Goal: Transaction & Acquisition: Obtain resource

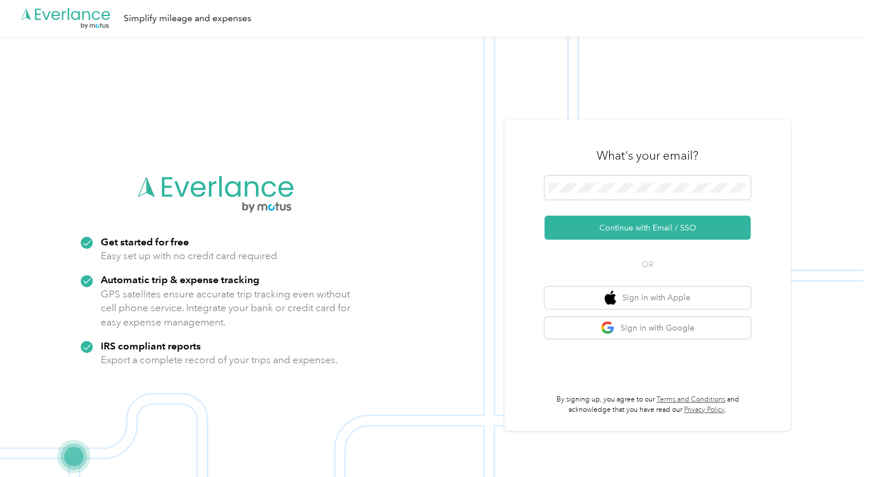
drag, startPoint x: 639, startPoint y: 231, endPoint x: 639, endPoint y: 242, distance: 10.9
click at [639, 232] on button "Continue with Email / SSO" at bounding box center [647, 228] width 206 height 24
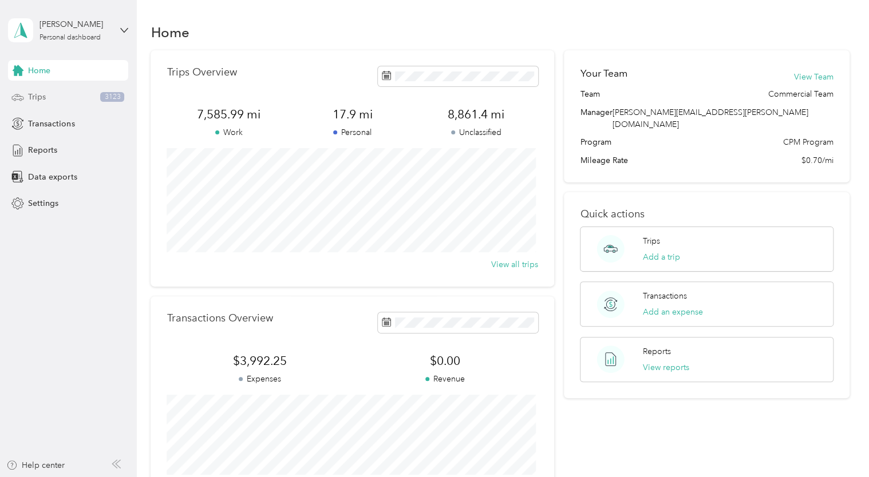
click at [33, 96] on span "Trips" at bounding box center [37, 97] width 18 height 12
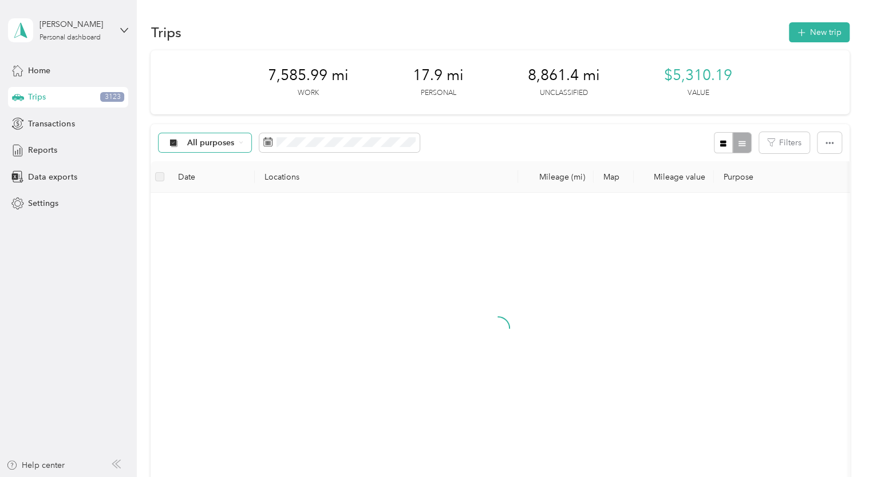
click at [204, 142] on span "All purposes" at bounding box center [211, 143] width 48 height 8
click at [219, 210] on ol "All purposes Unclassified [PERSON_NAME] Supply Personal" at bounding box center [225, 190] width 132 height 80
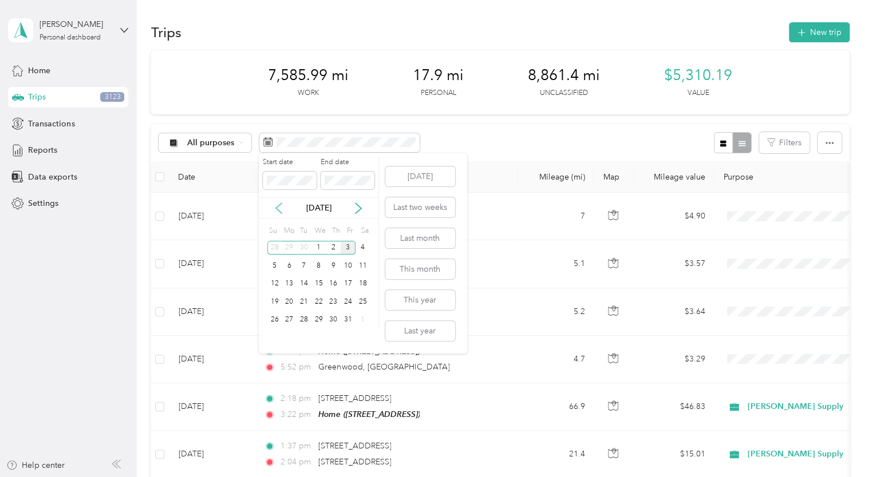
click at [278, 209] on icon at bounding box center [278, 208] width 11 height 11
click at [289, 247] on div "1" at bounding box center [289, 248] width 15 height 14
click at [302, 323] on div "30" at bounding box center [304, 320] width 15 height 14
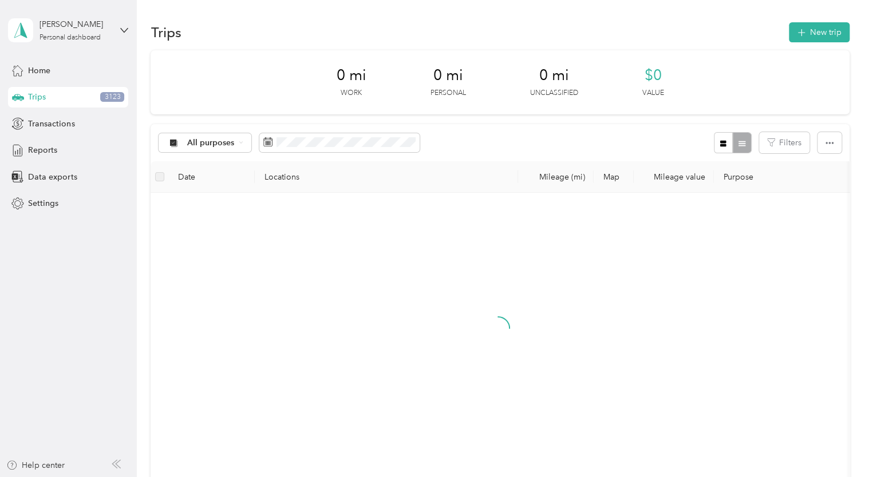
click at [302, 323] on div "30" at bounding box center [304, 320] width 15 height 18
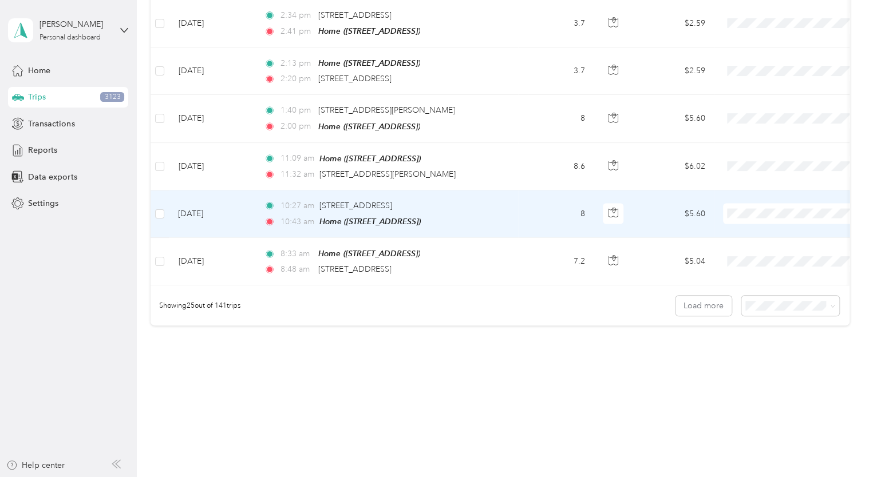
scroll to position [1096, 0]
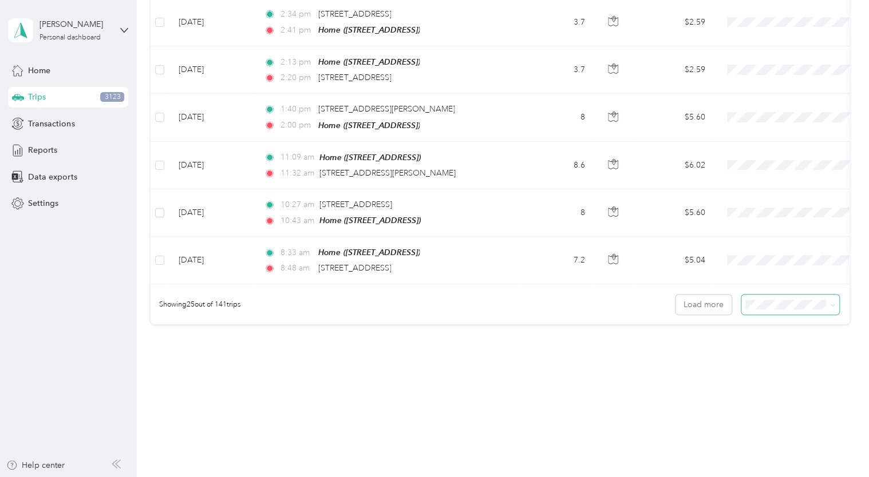
click at [830, 303] on icon at bounding box center [832, 305] width 5 height 5
click at [781, 342] on span "50 per load" at bounding box center [768, 340] width 42 height 10
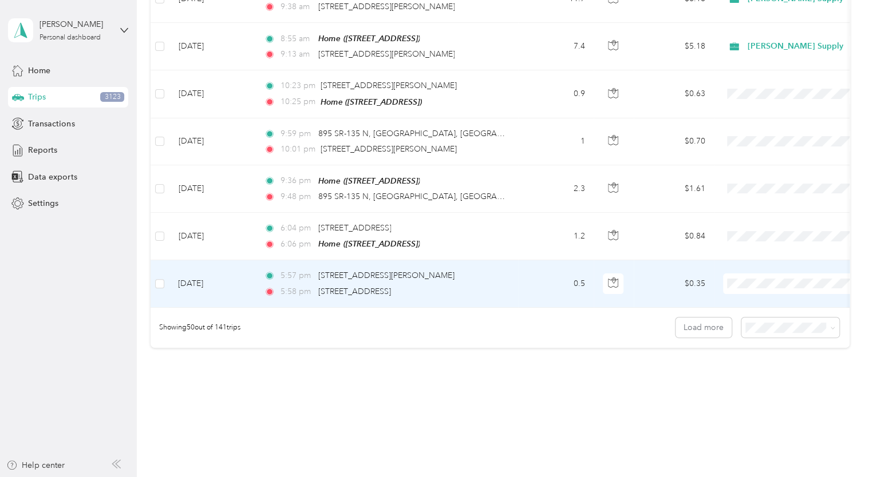
scroll to position [2270, 0]
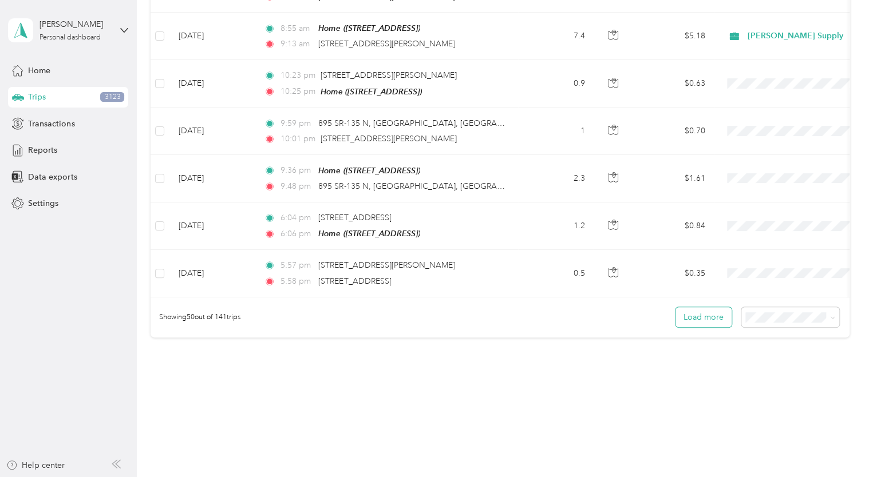
click at [708, 307] on button "Load more" at bounding box center [704, 317] width 56 height 20
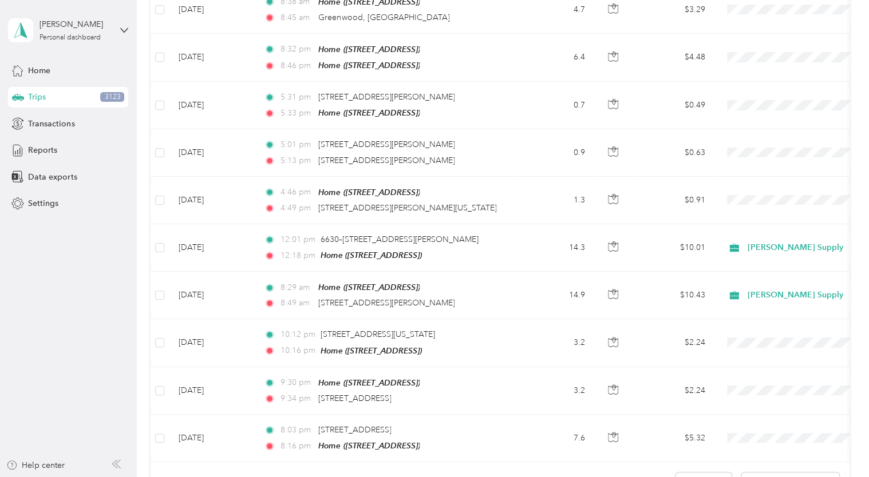
scroll to position [4619, 0]
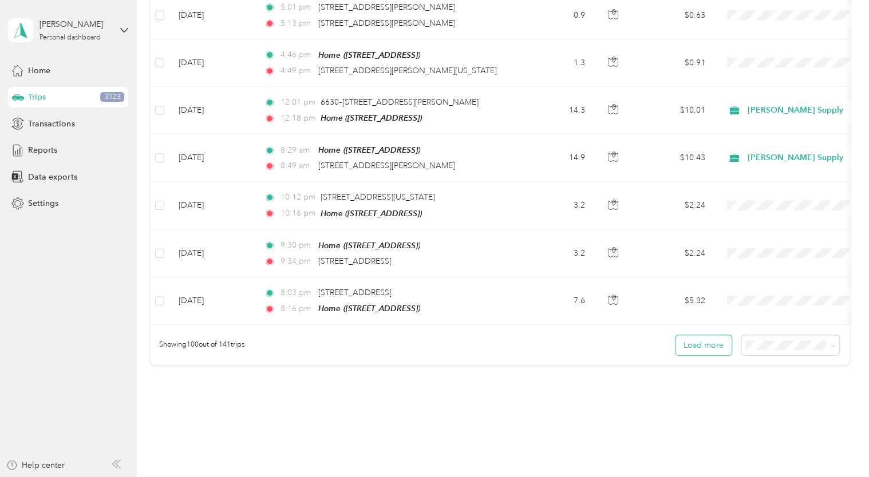
click at [713, 335] on button "Load more" at bounding box center [704, 345] width 56 height 20
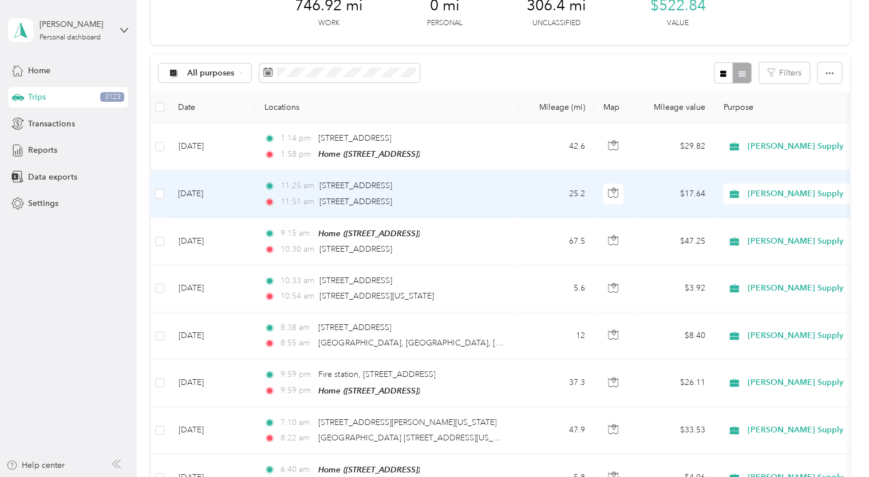
scroll to position [0, 0]
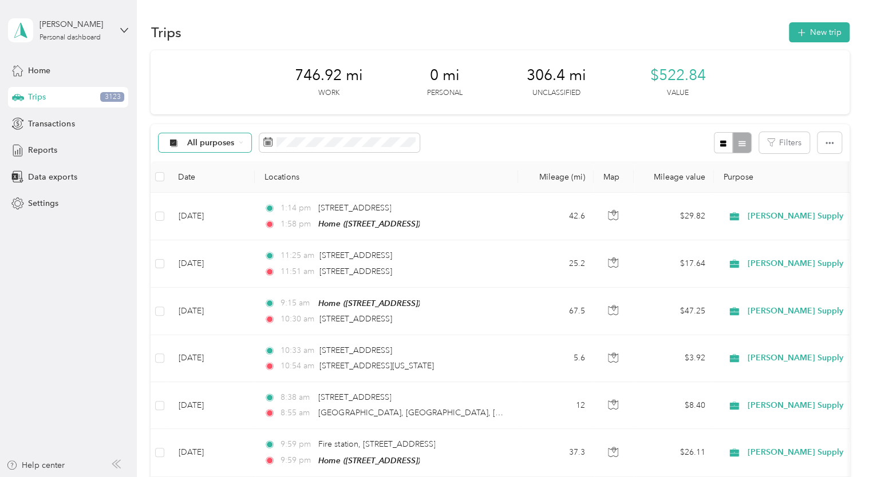
click at [242, 144] on icon at bounding box center [241, 142] width 5 height 5
click at [217, 204] on li "[PERSON_NAME] Supply" at bounding box center [225, 198] width 132 height 20
click at [722, 143] on icon "button" at bounding box center [723, 144] width 8 height 8
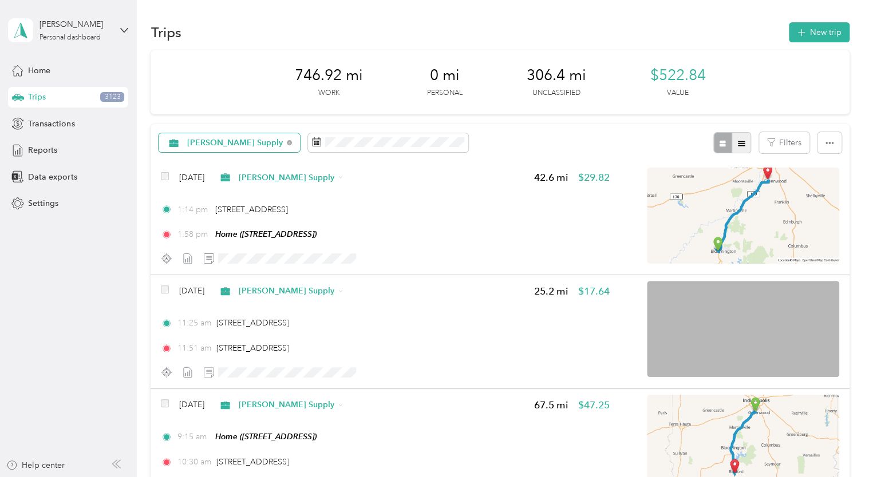
click at [744, 141] on button "button" at bounding box center [741, 142] width 19 height 21
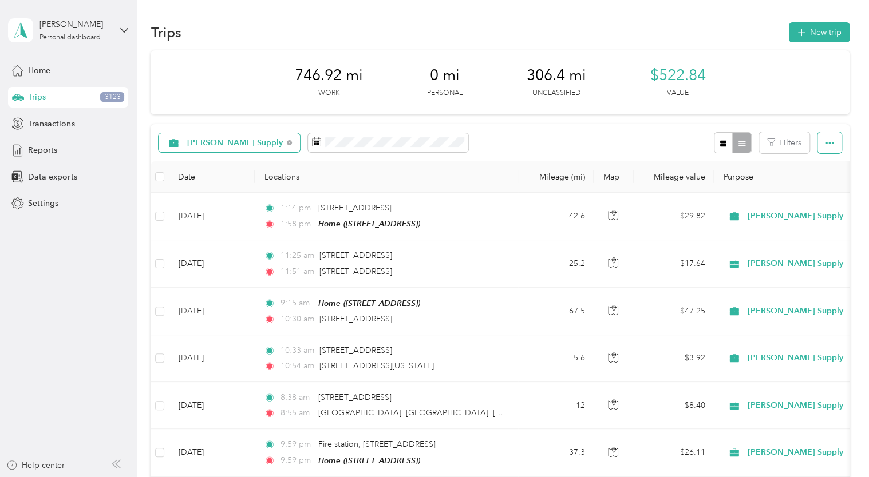
click at [830, 139] on button "button" at bounding box center [830, 142] width 24 height 21
click at [818, 184] on span "Export" at bounding box center [810, 185] width 24 height 10
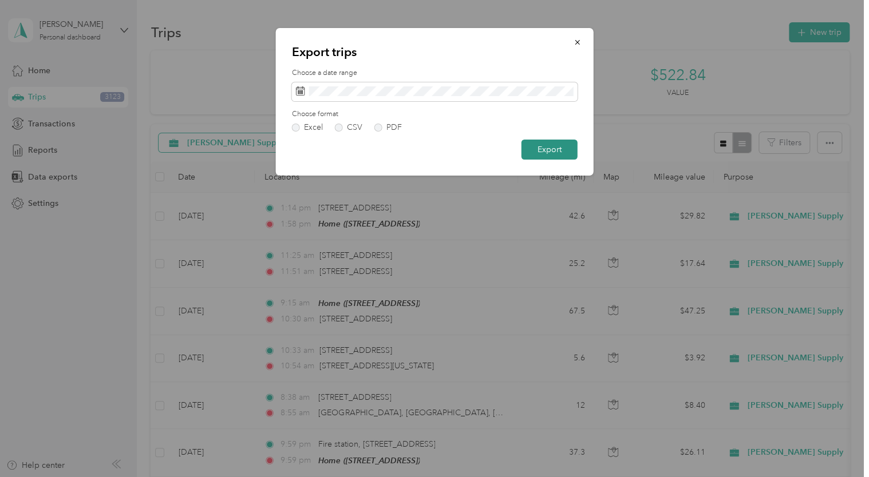
click at [556, 147] on button "Export" at bounding box center [550, 150] width 56 height 20
click at [556, 147] on button "Export" at bounding box center [544, 150] width 68 height 20
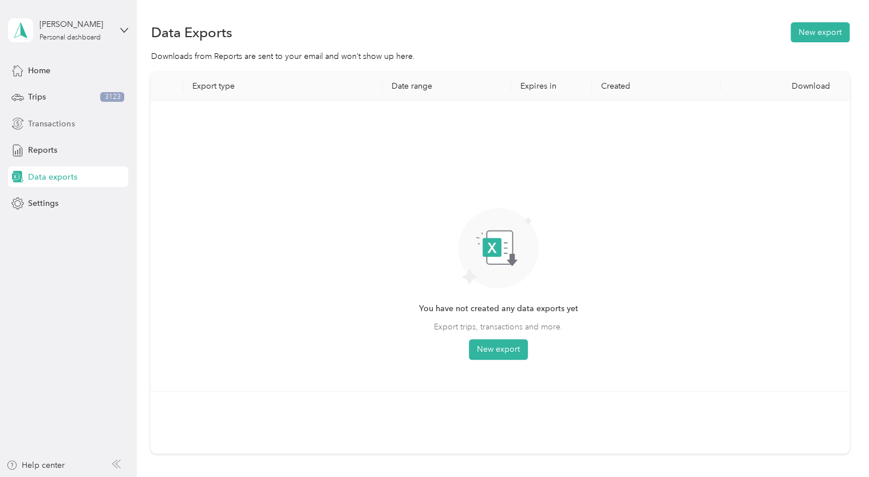
click at [51, 124] on span "Transactions" at bounding box center [51, 124] width 46 height 12
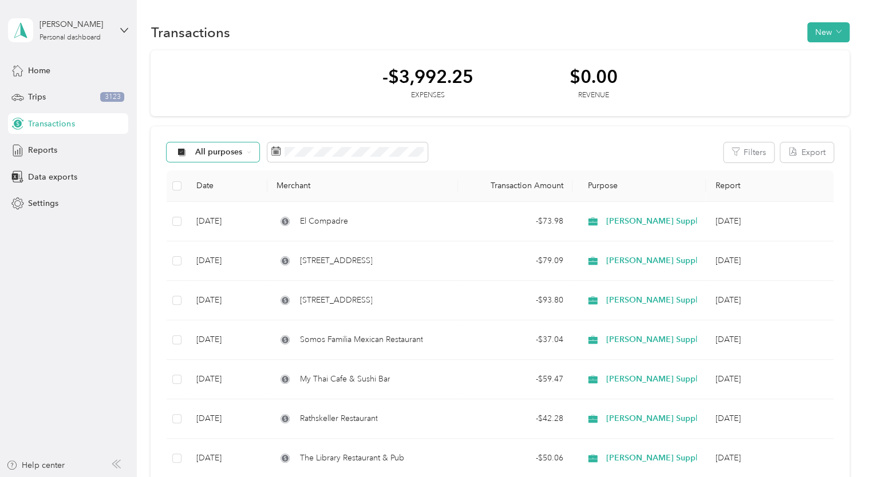
click at [247, 153] on icon at bounding box center [249, 152] width 5 height 5
click at [230, 215] on li "[PERSON_NAME] Supply" at bounding box center [233, 213] width 132 height 20
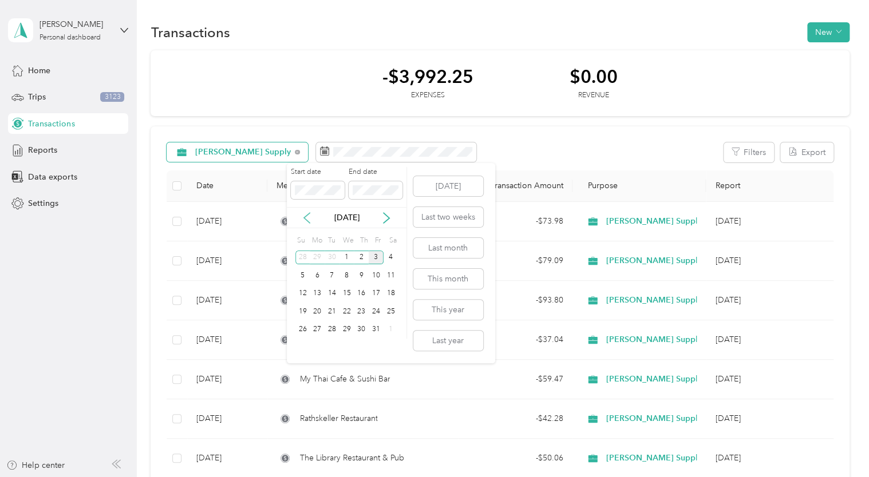
click at [305, 219] on icon at bounding box center [306, 217] width 11 height 11
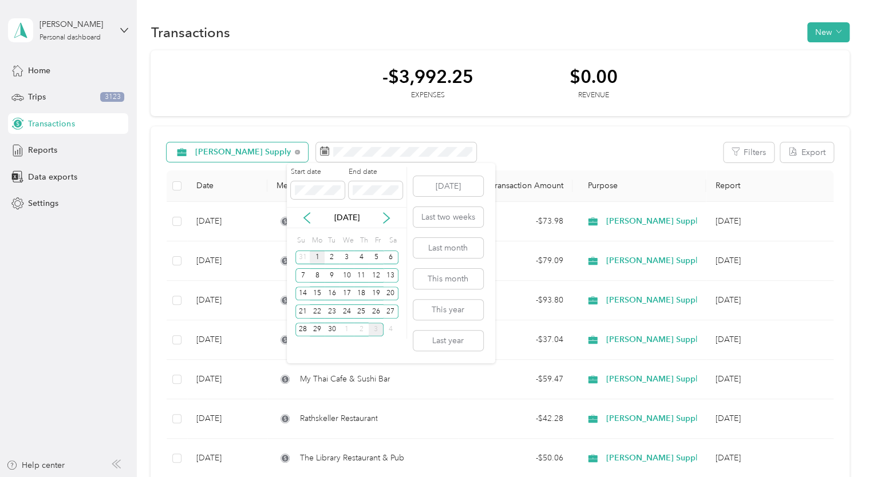
click at [318, 255] on div "1" at bounding box center [317, 258] width 15 height 14
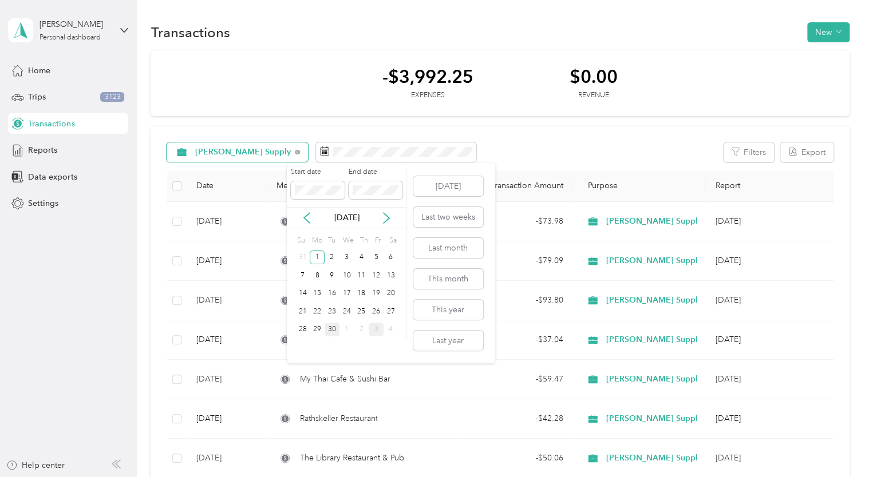
click at [330, 326] on div "30" at bounding box center [332, 330] width 15 height 14
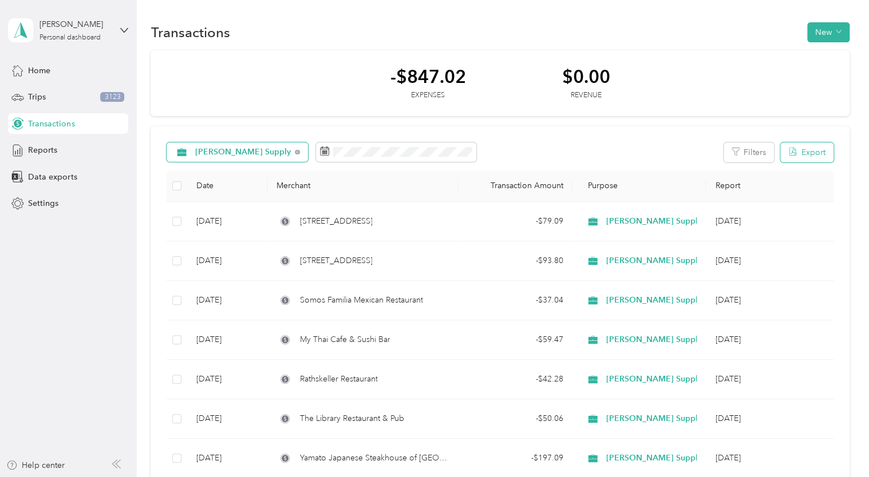
click at [807, 150] on button "Export" at bounding box center [806, 153] width 53 height 20
drag, startPoint x: 807, startPoint y: 150, endPoint x: 799, endPoint y: 157, distance: 11.0
click at [799, 157] on button "Export" at bounding box center [806, 153] width 53 height 20
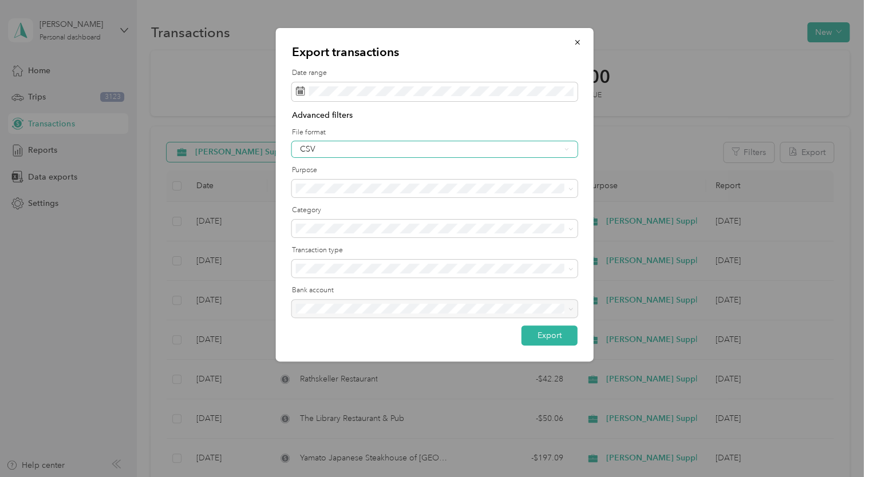
click at [567, 151] on icon at bounding box center [566, 149] width 5 height 5
click at [316, 206] on div "PDF" at bounding box center [434, 206] width 270 height 12
click at [556, 338] on button "Export" at bounding box center [550, 336] width 56 height 20
